Goal: Find specific page/section: Find specific page/section

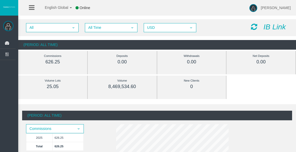
click at [46, 59] on div "Commissions" at bounding box center [53, 56] width 46 height 6
click at [9, 28] on img at bounding box center [8, 26] width 10 height 10
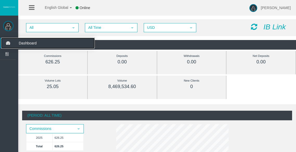
click at [7, 42] on icon at bounding box center [8, 43] width 14 height 11
click at [29, 45] on span "Dashboard" at bounding box center [40, 43] width 51 height 11
